Goal: Transaction & Acquisition: Purchase product/service

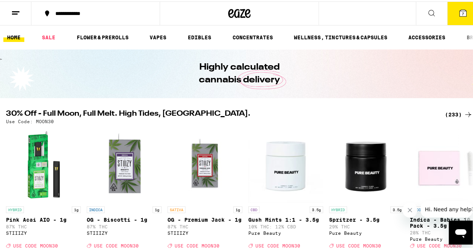
click at [445, 113] on div "(233)" at bounding box center [459, 113] width 28 height 9
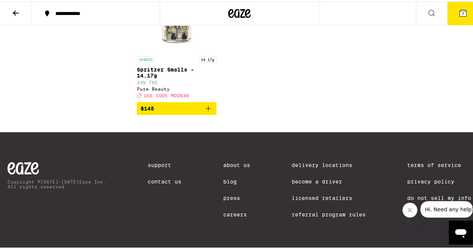
scroll to position [8554, 0]
